Goal: Task Accomplishment & Management: Manage account settings

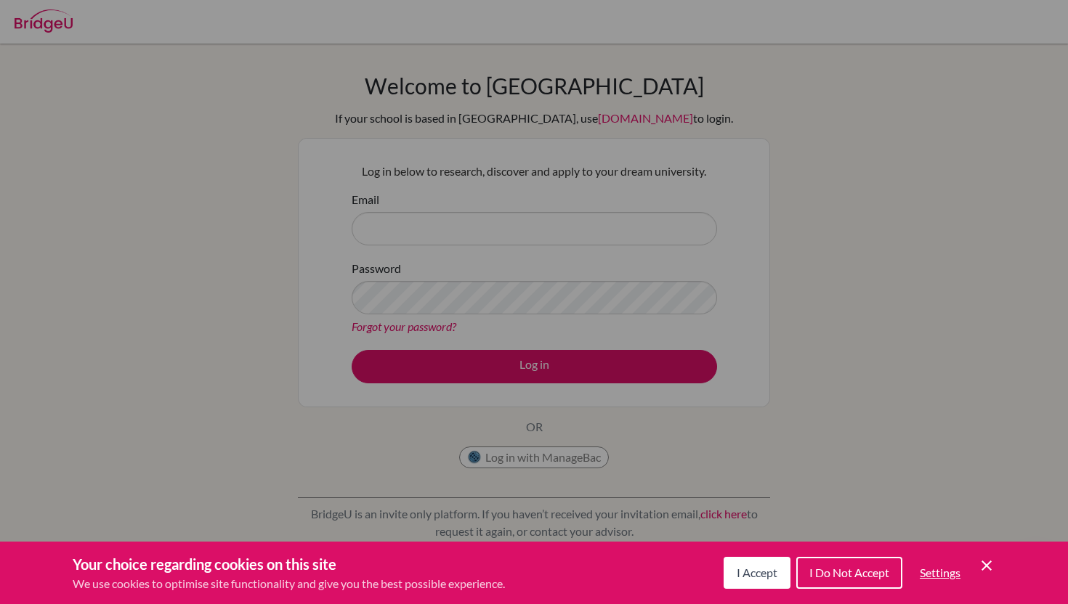
click at [987, 566] on icon "Save and close" at bounding box center [987, 566] width 10 height 10
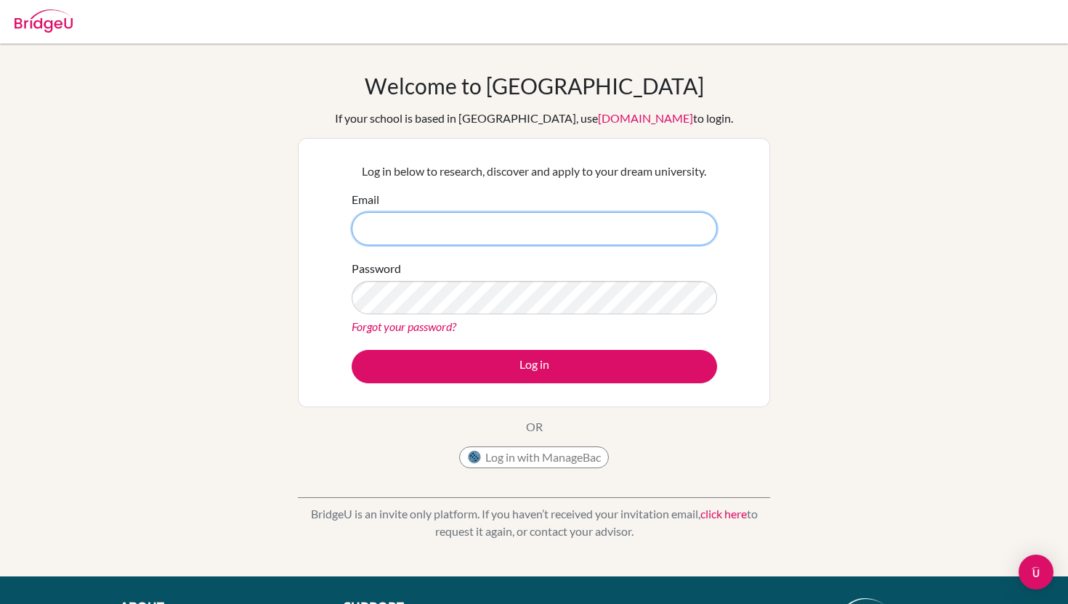
click at [542, 214] on input "Email" at bounding box center [534, 228] width 365 height 33
click at [560, 224] on input "Email" at bounding box center [534, 228] width 365 height 33
click at [560, 222] on input "Email" at bounding box center [534, 228] width 365 height 33
click at [466, 226] on input "Email" at bounding box center [534, 228] width 365 height 33
type input "[EMAIL_ADDRESS][DOMAIN_NAME]"
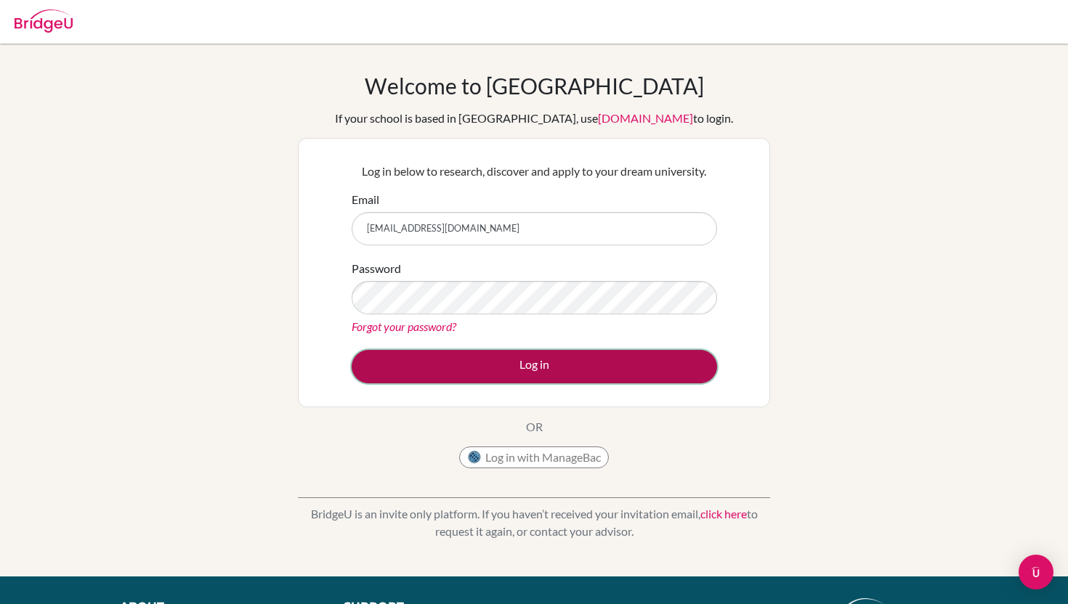
click at [407, 363] on button "Log in" at bounding box center [534, 366] width 365 height 33
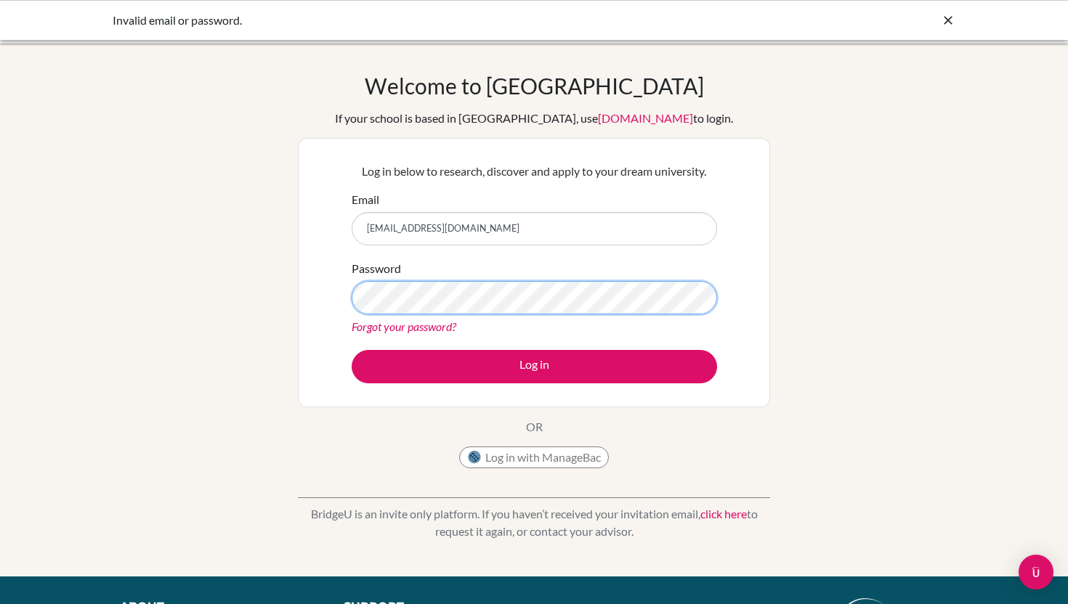
click at [352, 350] on button "Log in" at bounding box center [534, 366] width 365 height 33
